Goal: Find specific page/section: Find specific page/section

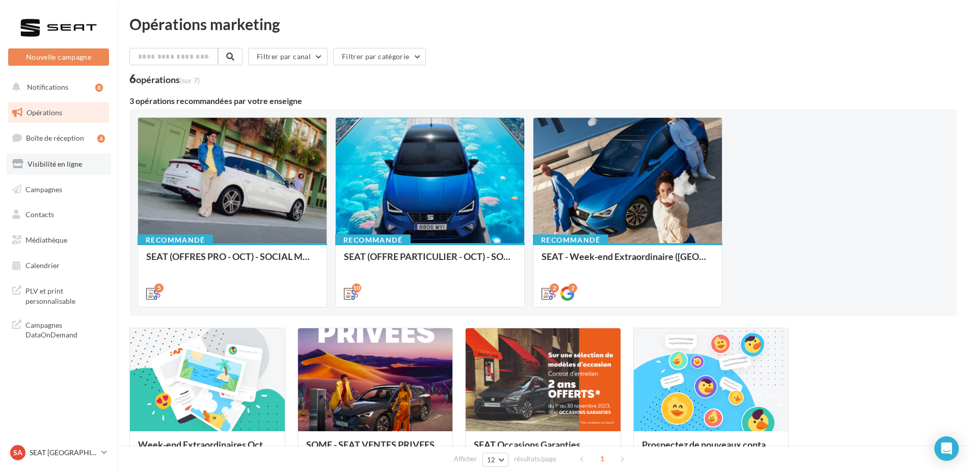
click at [57, 164] on span "Visibilité en ligne" at bounding box center [55, 164] width 55 height 9
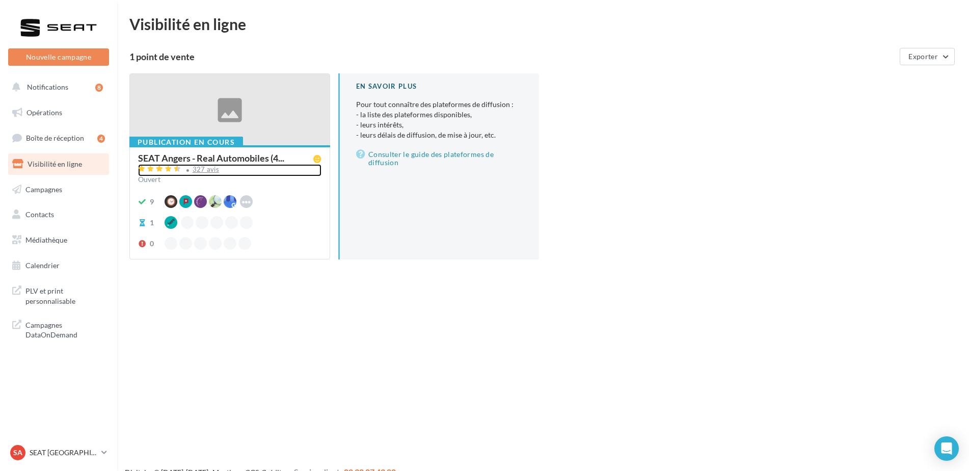
click at [209, 171] on div "327 avis" at bounding box center [206, 169] width 27 height 7
